Goal: Task Accomplishment & Management: Manage account settings

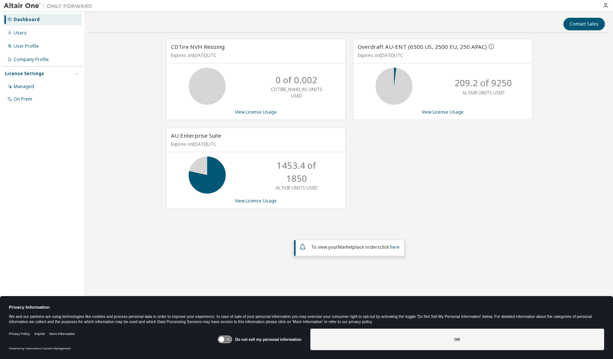
click at [531, 228] on div "CDTire NVH Resizing Expires on October 21, 2025 UTC 0 of 0.002 CDTIRE_NVHD_RS U…" at bounding box center [349, 155] width 520 height 233
click at [233, 244] on div "CDTire NVH Resizing Expires on October 21, 2025 UTC 0 of 0.002 CDTIRE_NVHD_RS U…" at bounding box center [349, 155] width 520 height 233
click at [109, 177] on div "CDTire NVH Resizing Expires on October 21, 2025 UTC 0 of 0.002 CDTIRE_NVHD_RS U…" at bounding box center [349, 155] width 520 height 233
click at [267, 200] on link "View License Usage" at bounding box center [256, 200] width 42 height 6
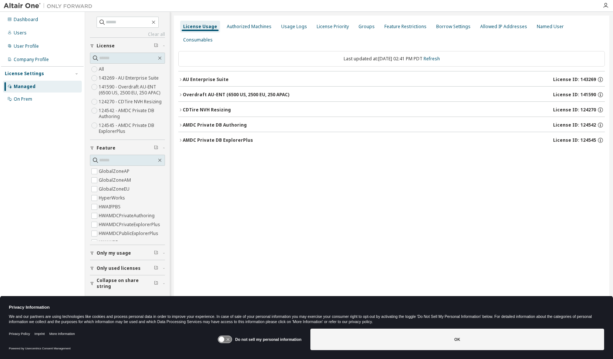
drag, startPoint x: 180, startPoint y: 65, endPoint x: 183, endPoint y: 68, distance: 4.7
click at [180, 77] on icon "button" at bounding box center [180, 79] width 4 height 4
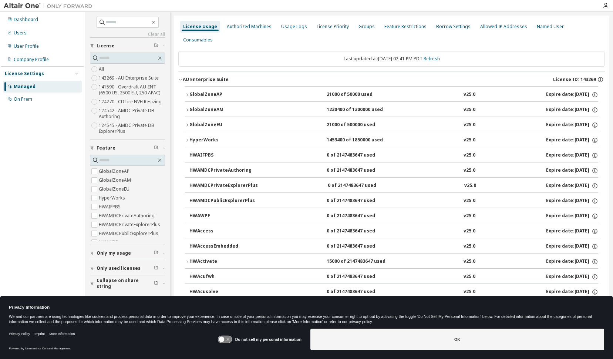
click at [190, 137] on div "HyperWorks" at bounding box center [222, 140] width 67 height 7
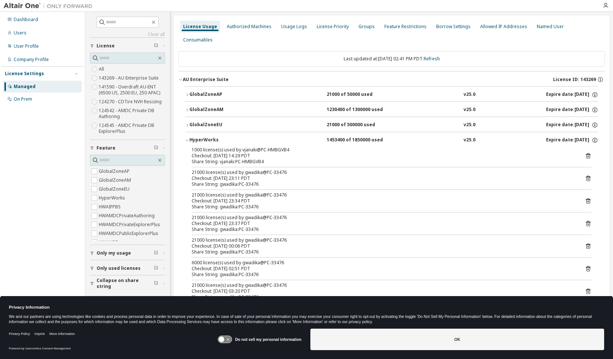
drag, startPoint x: 47, startPoint y: 233, endPoint x: 53, endPoint y: 228, distance: 8.1
click at [47, 233] on div "Dashboard Users User Profile Company Profile License Settings Managed On Prem" at bounding box center [42, 168] width 82 height 310
click at [62, 233] on div "Dashboard Users User Profile Company Profile License Settings Managed On Prem" at bounding box center [42, 168] width 82 height 310
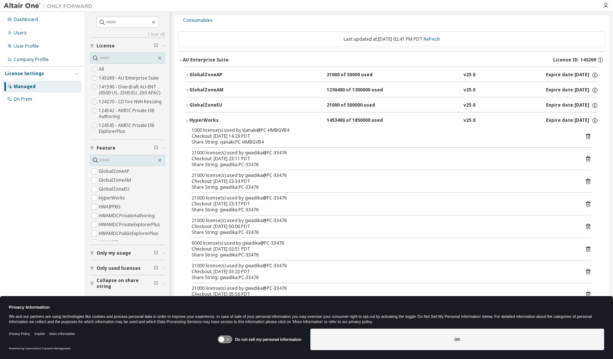
scroll to position [37, 0]
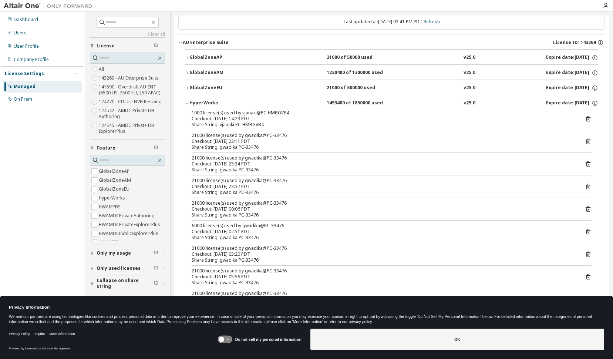
click at [190, 100] on div "HyperWorks" at bounding box center [222, 103] width 67 height 7
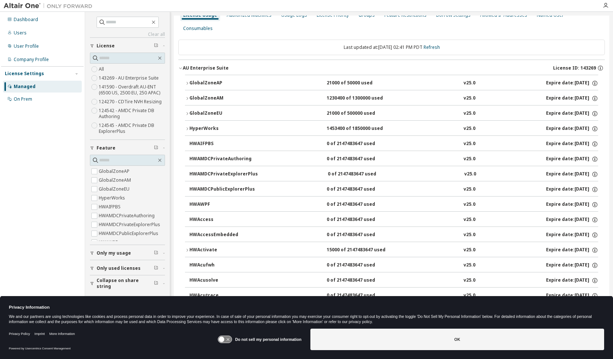
scroll to position [0, 0]
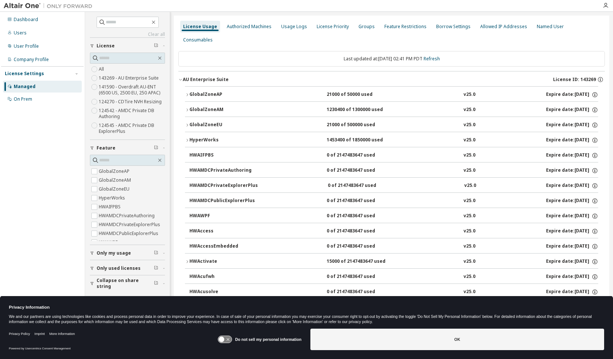
click at [181, 77] on icon "button" at bounding box center [180, 79] width 4 height 4
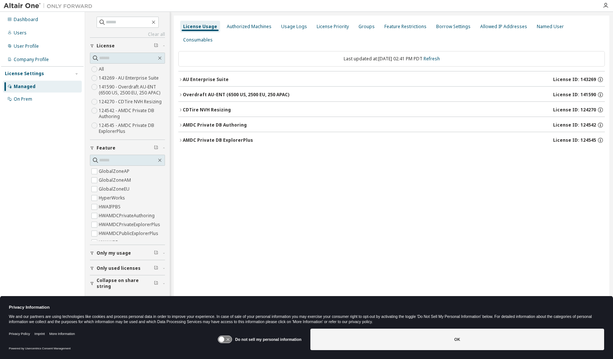
click at [95, 253] on div "button" at bounding box center [93, 253] width 7 height 4
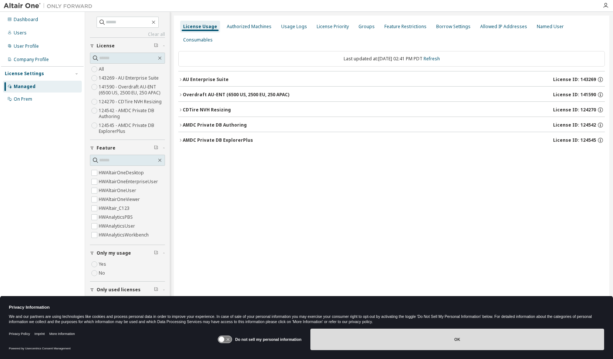
click at [393, 328] on button "OK" at bounding box center [457, 338] width 294 height 21
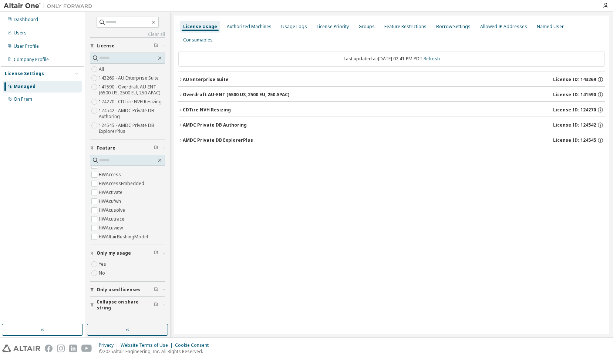
scroll to position [0, 0]
click at [295, 240] on div "License Usage Authorized Machines Usage Logs License Priority Groups Feature Re…" at bounding box center [391, 175] width 435 height 318
click at [281, 24] on div "Usage Logs" at bounding box center [294, 27] width 26 height 6
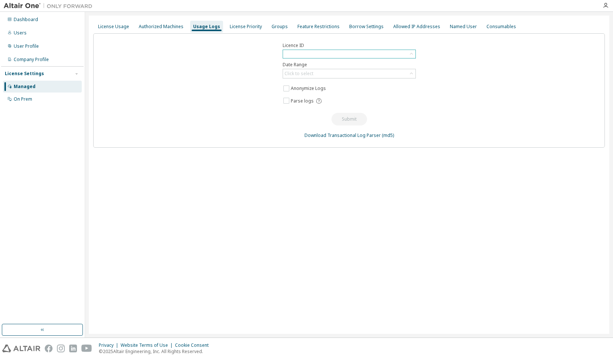
click at [336, 52] on div at bounding box center [349, 54] width 132 height 8
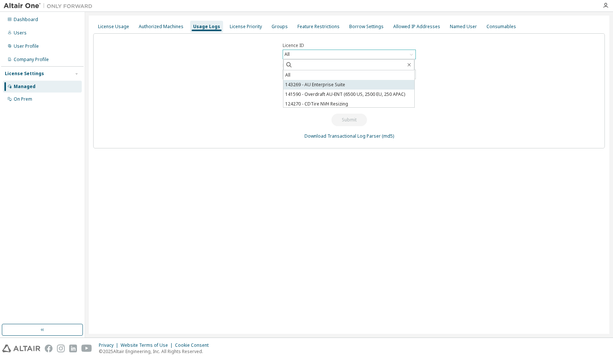
click at [306, 82] on li "143269 - AU Enterprise Suite" at bounding box center [348, 85] width 131 height 10
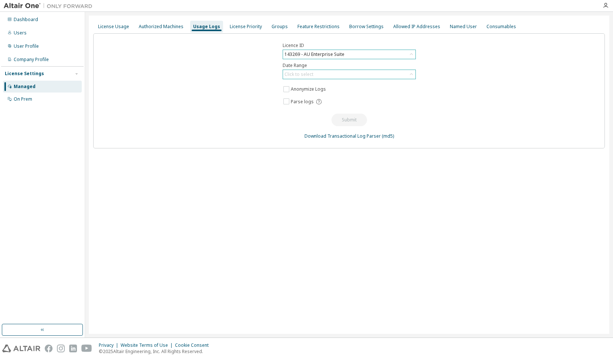
click at [311, 74] on div "Click to select" at bounding box center [298, 74] width 29 height 6
click at [315, 105] on li "Year to date" at bounding box center [348, 105] width 131 height 10
click at [346, 119] on button "Submit" at bounding box center [348, 119] width 35 height 13
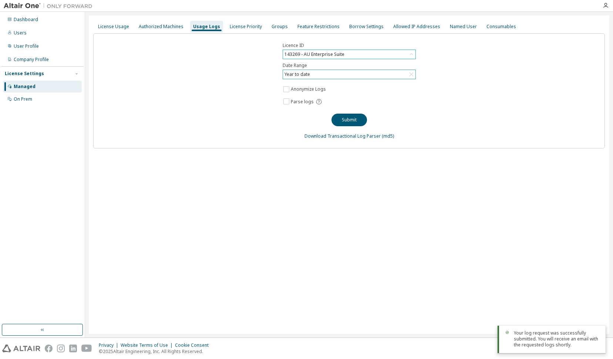
drag, startPoint x: 394, startPoint y: 240, endPoint x: 361, endPoint y: 209, distance: 45.2
click at [394, 240] on div "License Usage Authorized Machines Usage Logs License Priority Groups Feature Re…" at bounding box center [349, 175] width 520 height 318
click at [318, 210] on div "License Usage Authorized Machines Usage Logs License Priority Groups Feature Re…" at bounding box center [349, 175] width 520 height 318
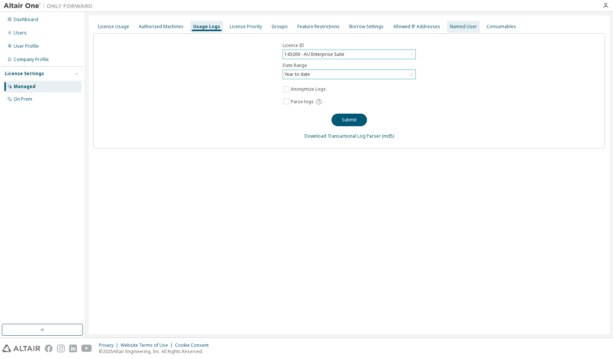
click at [450, 29] on div "Named User" at bounding box center [463, 27] width 27 height 6
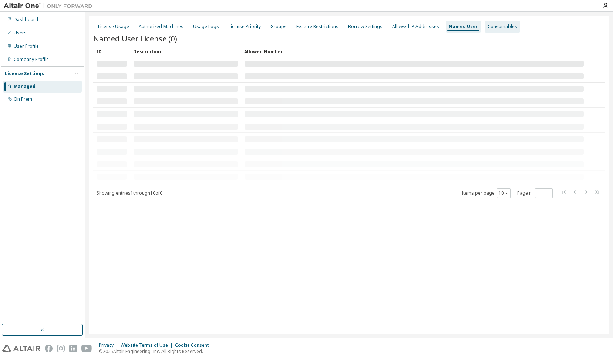
click at [493, 28] on div "Consumables" at bounding box center [502, 27] width 30 height 6
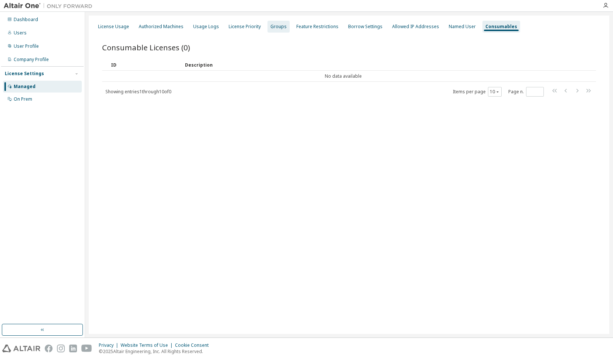
click at [281, 25] on div "Groups" at bounding box center [278, 27] width 22 height 12
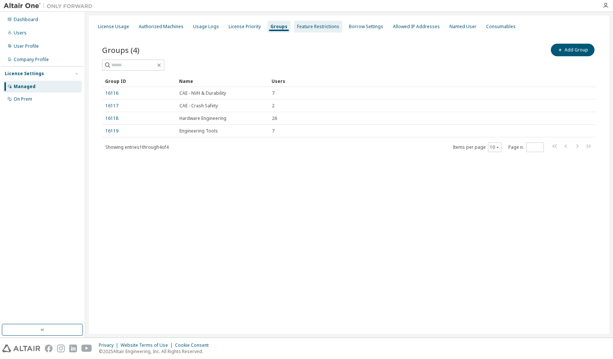
click at [317, 26] on div "Feature Restrictions" at bounding box center [318, 27] width 42 height 6
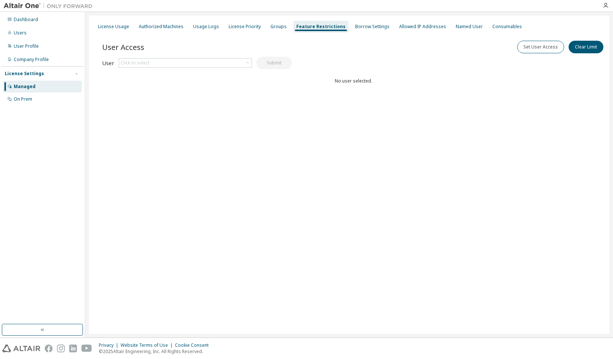
drag, startPoint x: 136, startPoint y: 161, endPoint x: 135, endPoint y: 148, distance: 13.4
click at [136, 156] on div "License Usage Authorized Machines Usage Logs License Priority Groups Feature Re…" at bounding box center [349, 175] width 520 height 318
click at [112, 23] on div "License Usage" at bounding box center [113, 27] width 37 height 12
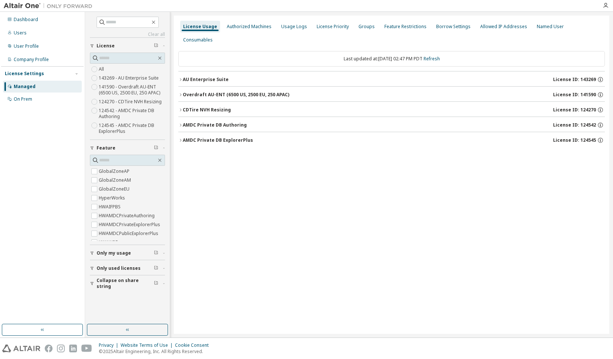
click at [187, 86] on button "Overdraft AU-ENT (6500 US, 2500 EU, 250 APAC) License ID: 141590" at bounding box center [391, 94] width 426 height 16
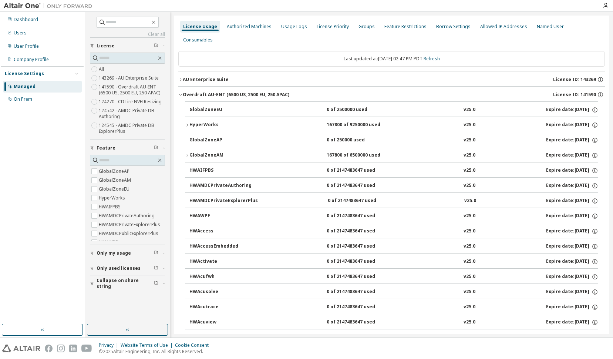
click at [191, 92] on div "Overdraft AU-ENT (6500 US, 2500 EU, 250 APAC)" at bounding box center [236, 95] width 106 height 6
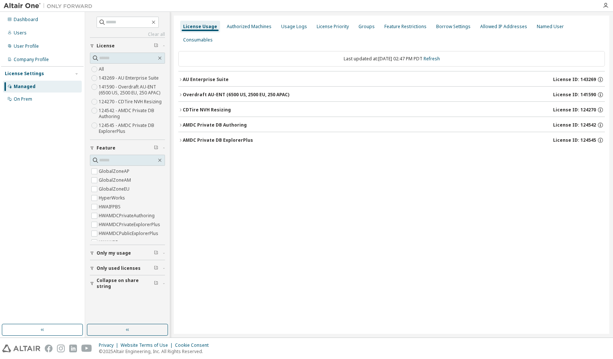
click at [180, 92] on icon "button" at bounding box center [180, 94] width 4 height 4
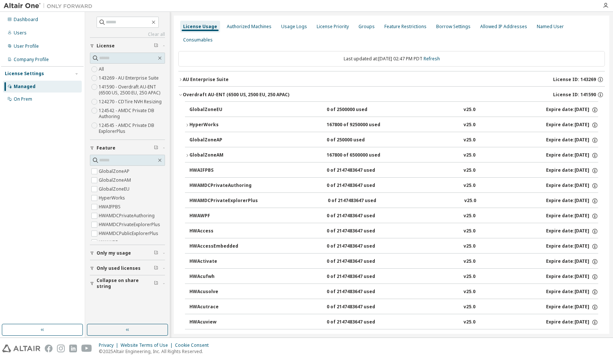
click at [41, 201] on div "Dashboard Users User Profile Company Profile License Settings Managed On Prem" at bounding box center [42, 168] width 82 height 310
click at [393, 27] on div "Feature Restrictions" at bounding box center [405, 27] width 42 height 6
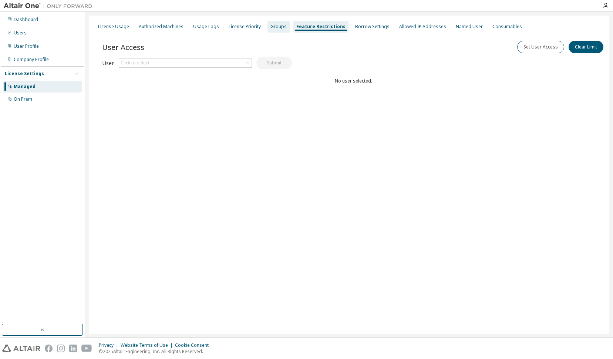
click at [270, 32] on div "Groups" at bounding box center [278, 27] width 22 height 12
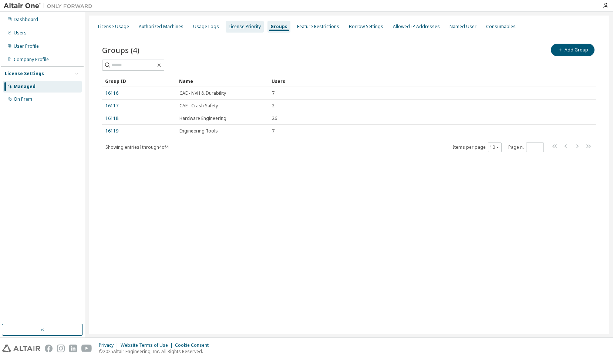
click at [246, 26] on div "License Priority" at bounding box center [244, 27] width 32 height 6
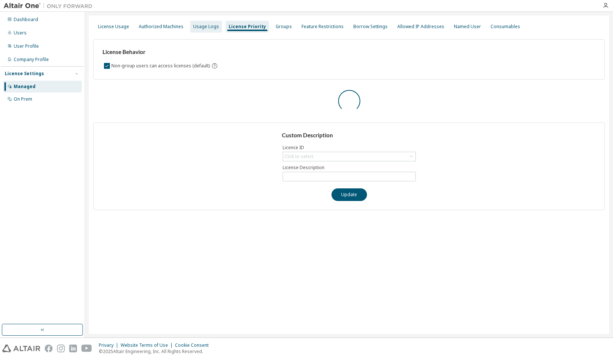
click at [204, 26] on div "Usage Logs" at bounding box center [206, 27] width 26 height 6
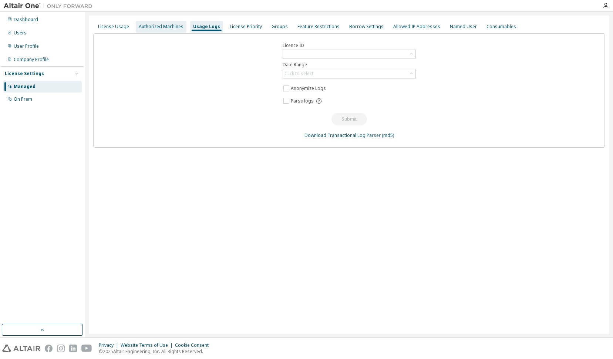
click at [175, 28] on div "Authorized Machines" at bounding box center [161, 27] width 45 height 6
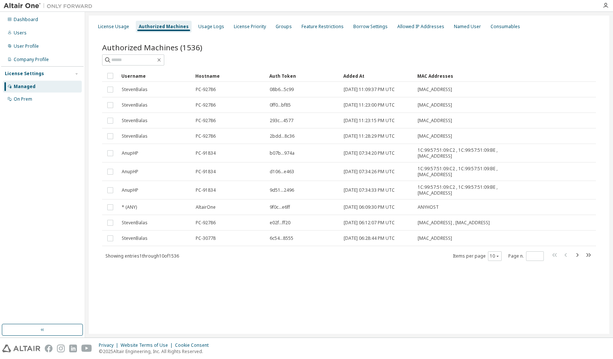
click at [350, 323] on div "License Usage Authorized Machines Usage Logs License Priority Groups Feature Re…" at bounding box center [349, 175] width 520 height 318
click at [102, 25] on div "License Usage" at bounding box center [113, 27] width 31 height 6
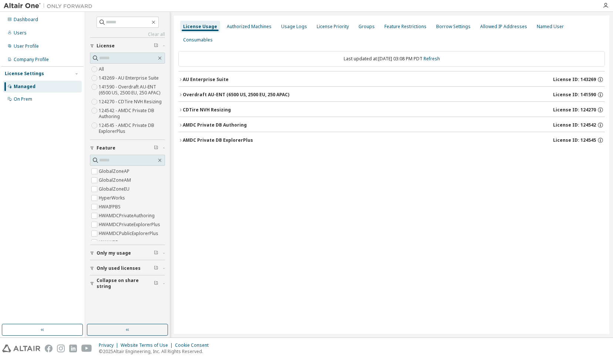
click at [287, 187] on div "License Usage Authorized Machines Usage Logs License Priority Groups Feature Re…" at bounding box center [391, 175] width 435 height 318
click at [26, 86] on div "Managed" at bounding box center [25, 87] width 22 height 6
click at [27, 17] on div "Dashboard" at bounding box center [26, 20] width 24 height 6
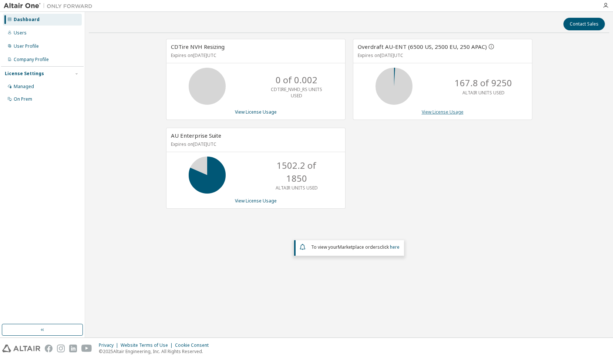
click at [448, 112] on link "View License Usage" at bounding box center [442, 112] width 42 height 6
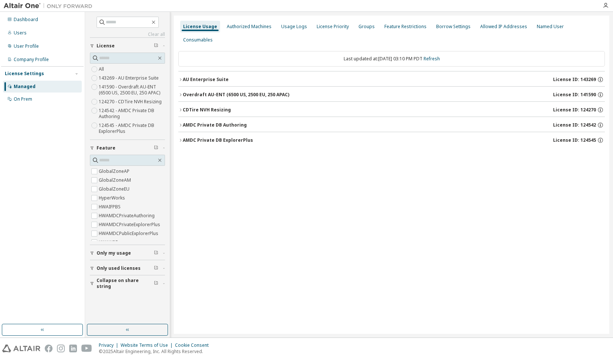
click at [178, 86] on button "Overdraft AU-ENT (6500 US, 2500 EU, 250 APAC) License ID: 141590" at bounding box center [391, 94] width 426 height 16
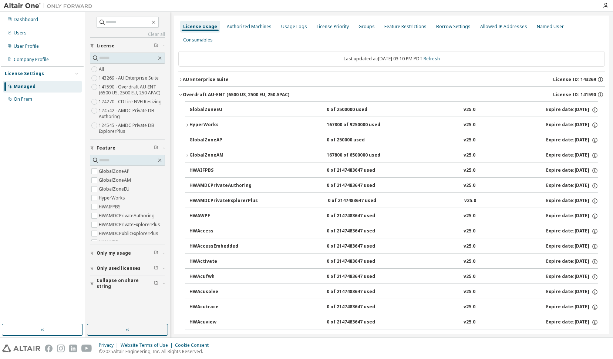
click at [183, 92] on div "Overdraft AU-ENT (6500 US, 2500 EU, 250 APAC)" at bounding box center [236, 95] width 106 height 6
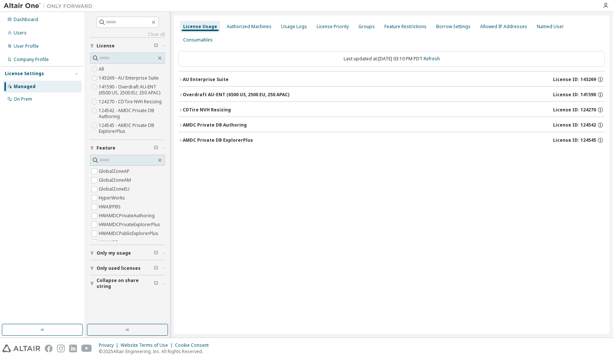
click at [183, 92] on div "Overdraft AU-ENT (6500 US, 2500 EU, 250 APAC)" at bounding box center [236, 95] width 106 height 6
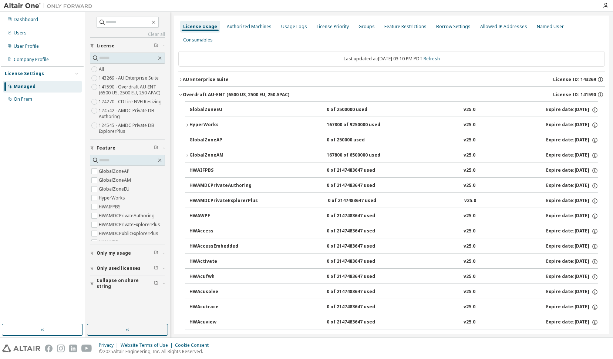
click at [182, 71] on button "AU Enterprise Suite License ID: 143269" at bounding box center [391, 79] width 426 height 16
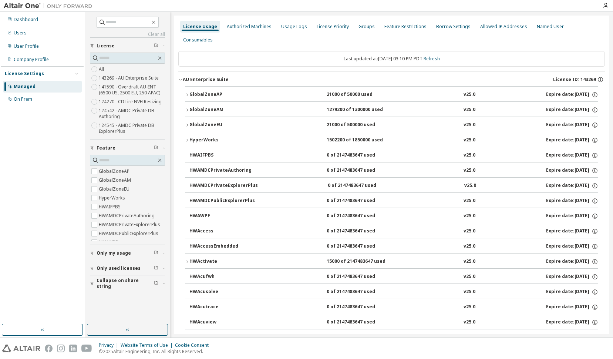
click at [188, 108] on icon "button" at bounding box center [187, 110] width 4 height 4
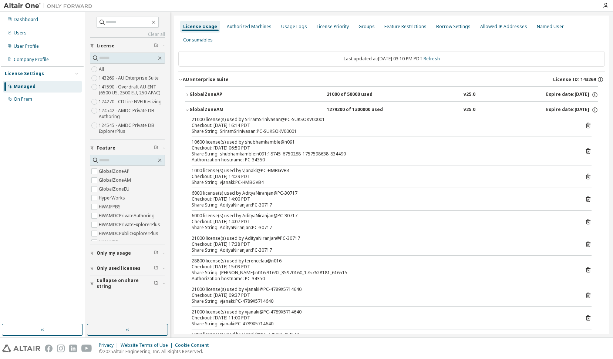
click at [188, 108] on icon "button" at bounding box center [187, 110] width 4 height 4
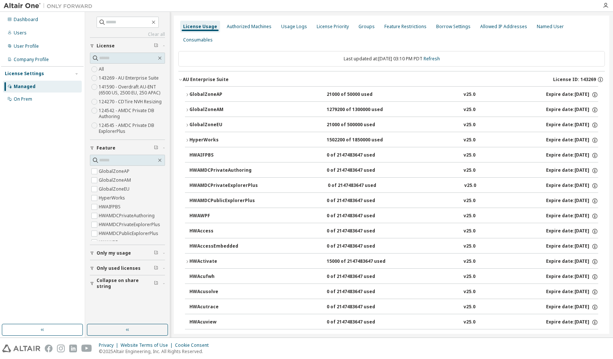
click at [186, 92] on icon "button" at bounding box center [187, 94] width 4 height 4
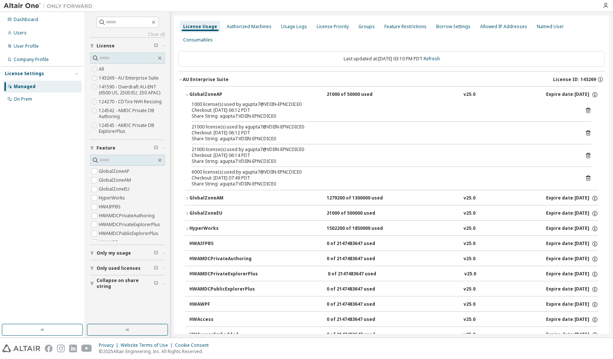
click at [187, 196] on icon "button" at bounding box center [187, 198] width 4 height 4
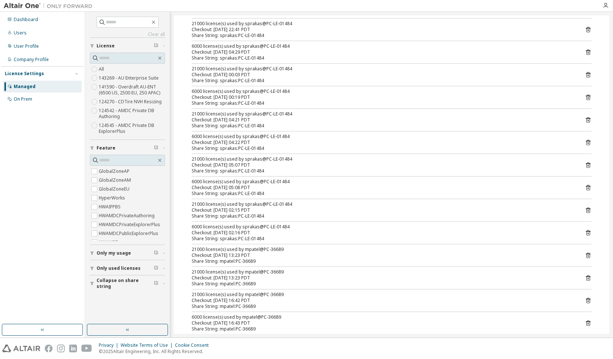
scroll to position [1072, 0]
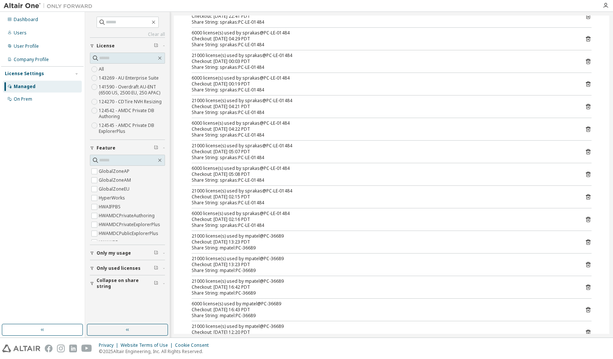
click at [325, 352] on div "Privacy Website Terms of Use Cookie Consent © 2025 Altair Engineering, Inc. All…" at bounding box center [306, 347] width 613 height 21
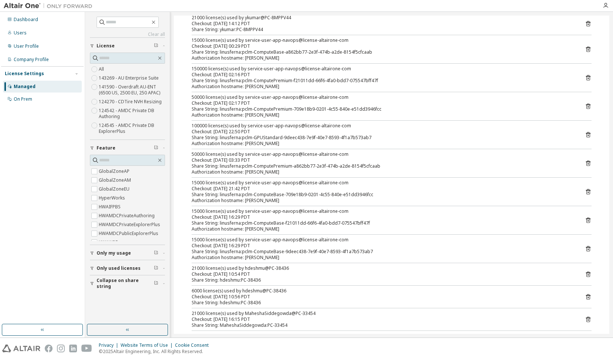
scroll to position [2662, 0]
